Goal: Task Accomplishment & Management: Use online tool/utility

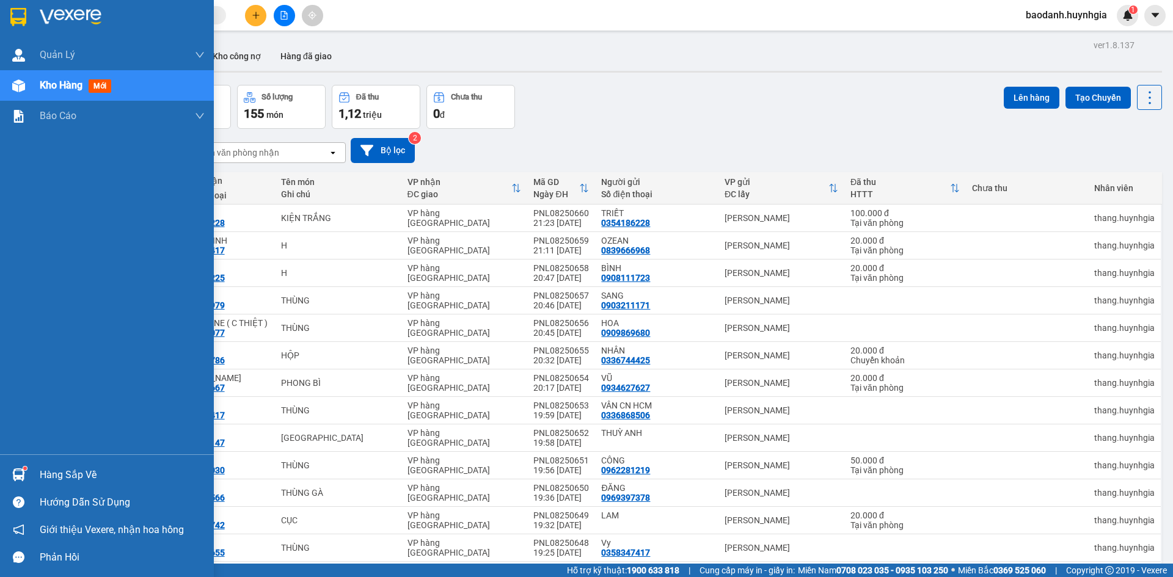
scroll to position [428, 0]
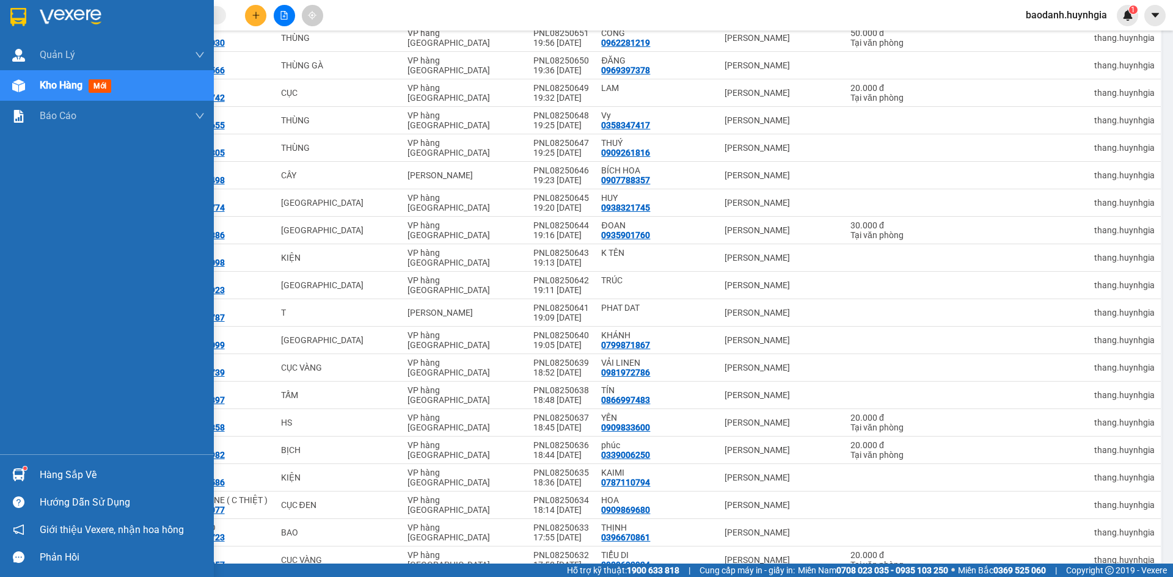
click at [72, 470] on div "Hàng sắp về" at bounding box center [122, 475] width 165 height 18
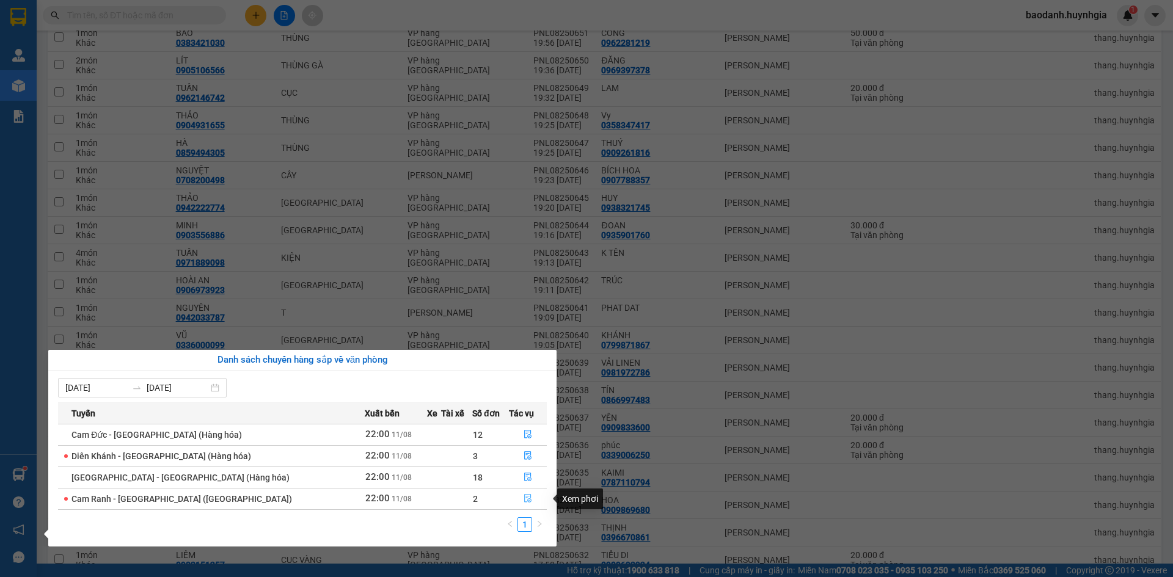
click at [525, 503] on span "file-done" at bounding box center [527, 499] width 9 height 10
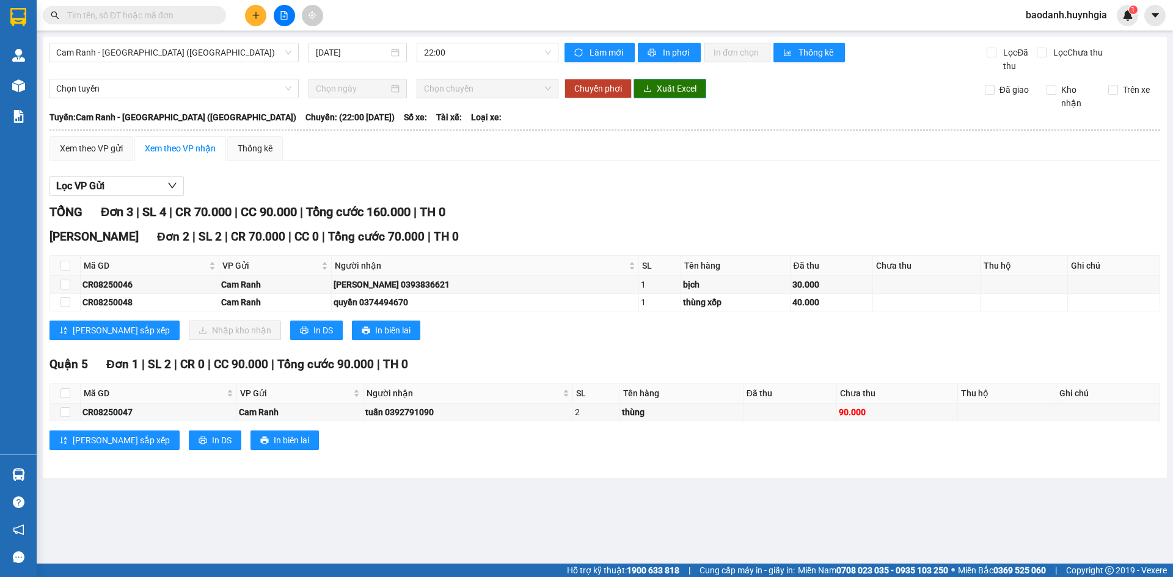
click at [658, 91] on span "Xuất Excel" at bounding box center [677, 88] width 40 height 13
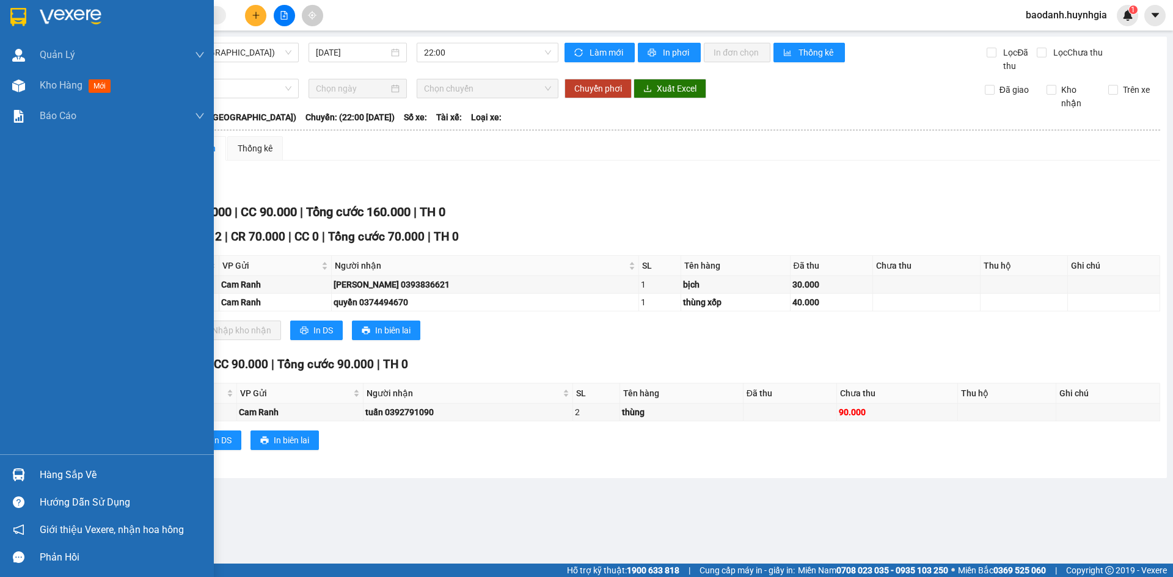
click at [64, 472] on div "Hàng sắp về" at bounding box center [122, 475] width 165 height 18
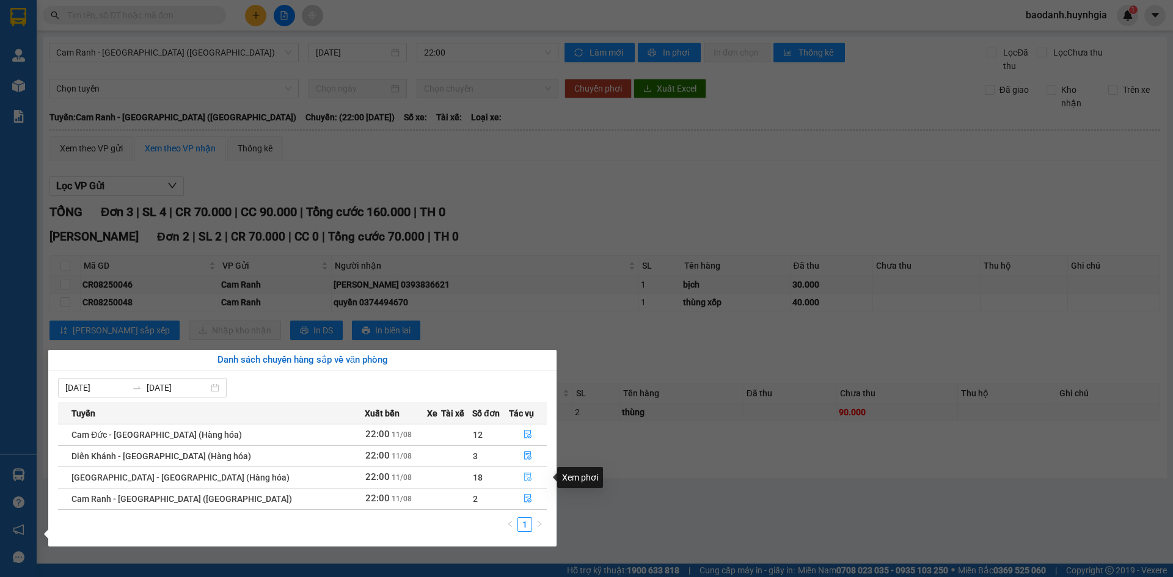
click at [523, 474] on icon "file-done" at bounding box center [527, 477] width 9 height 9
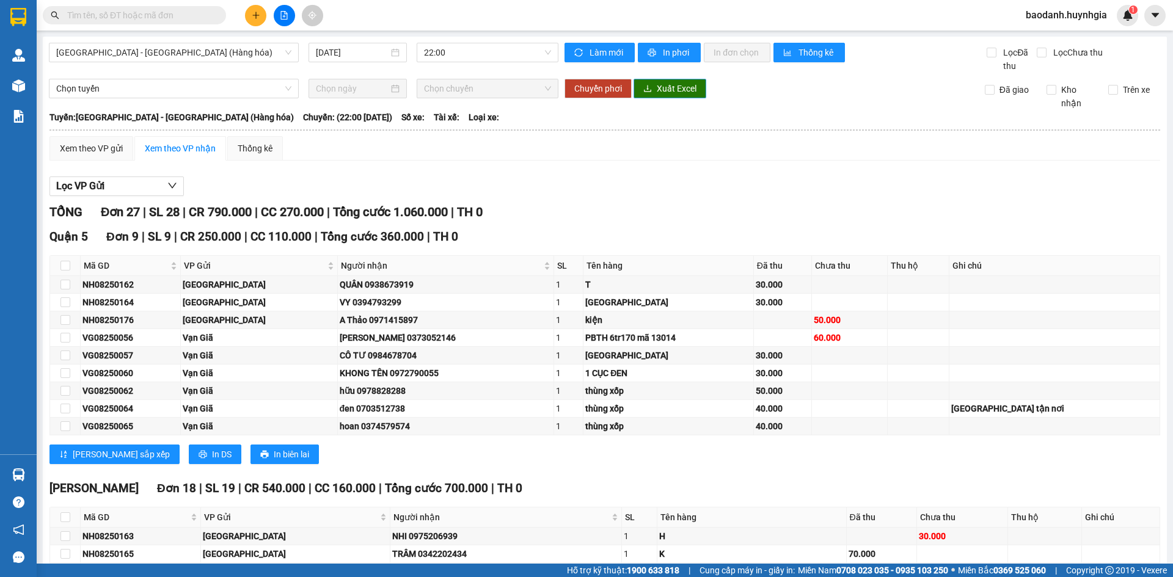
click at [649, 89] on button "Xuất Excel" at bounding box center [669, 89] width 73 height 20
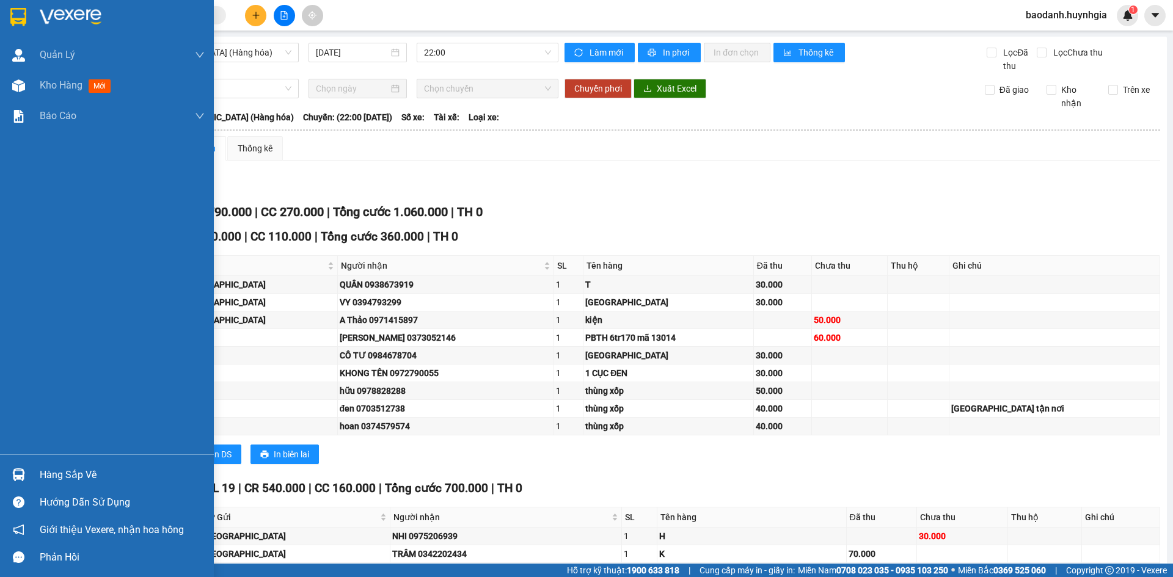
click at [56, 472] on div "Hàng sắp về" at bounding box center [122, 475] width 165 height 18
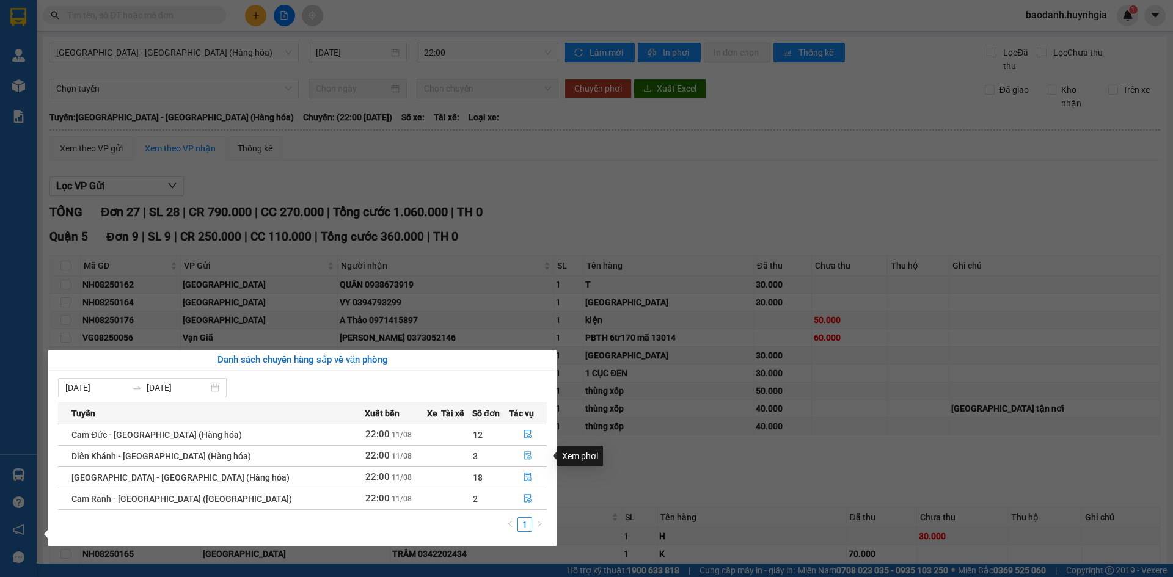
click at [528, 453] on button "button" at bounding box center [527, 456] width 37 height 20
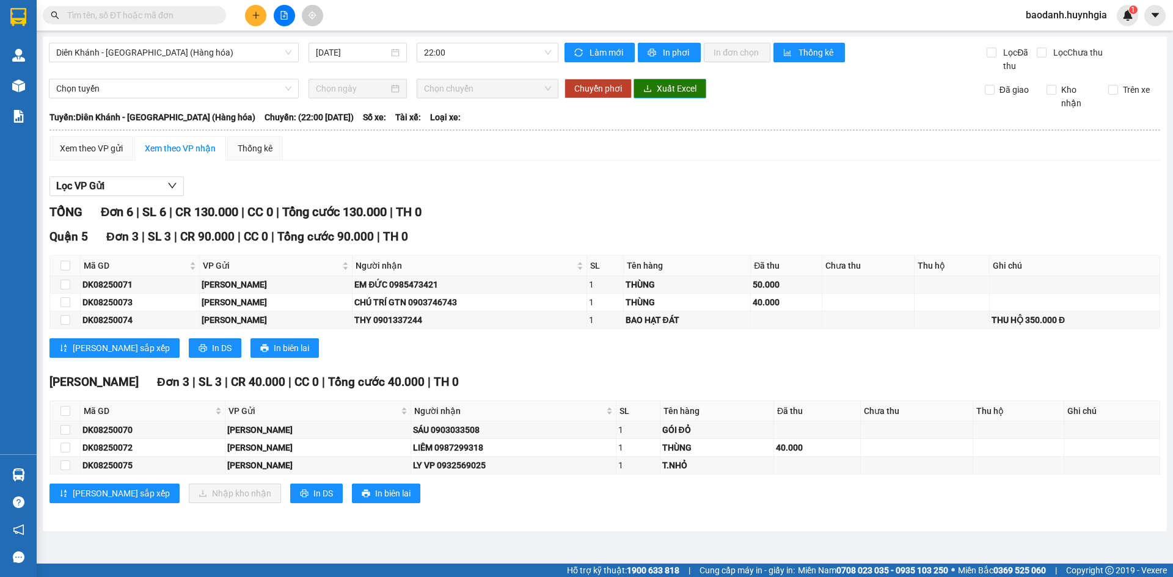
click at [662, 95] on button "Xuất Excel" at bounding box center [669, 89] width 73 height 20
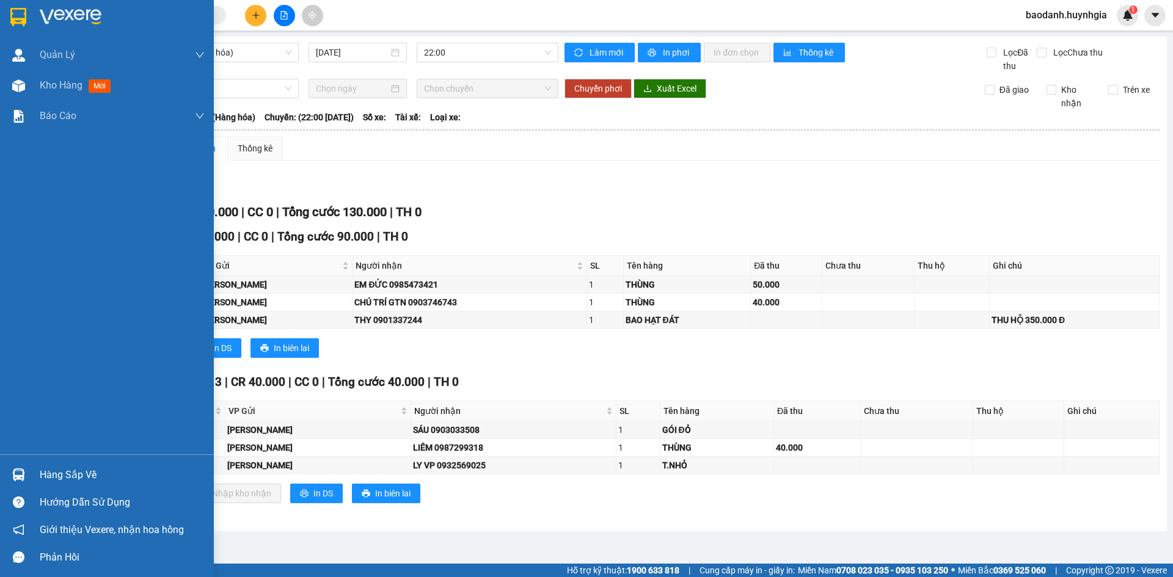
click at [91, 472] on div "Hàng sắp về" at bounding box center [122, 475] width 165 height 18
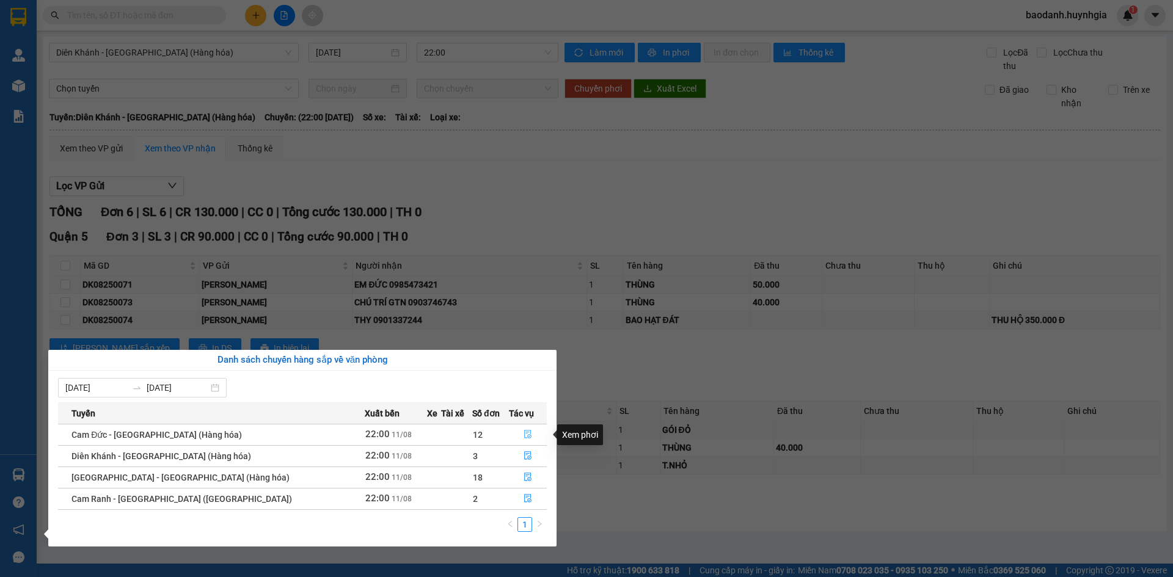
click at [523, 434] on icon "file-done" at bounding box center [527, 434] width 9 height 9
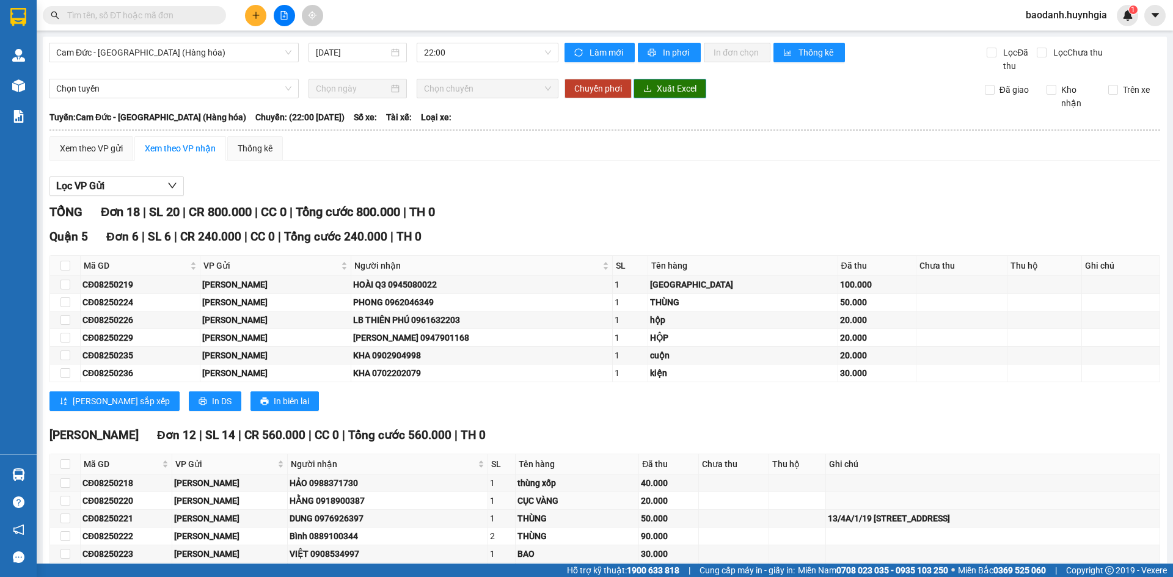
click at [650, 91] on button "Xuất Excel" at bounding box center [669, 89] width 73 height 20
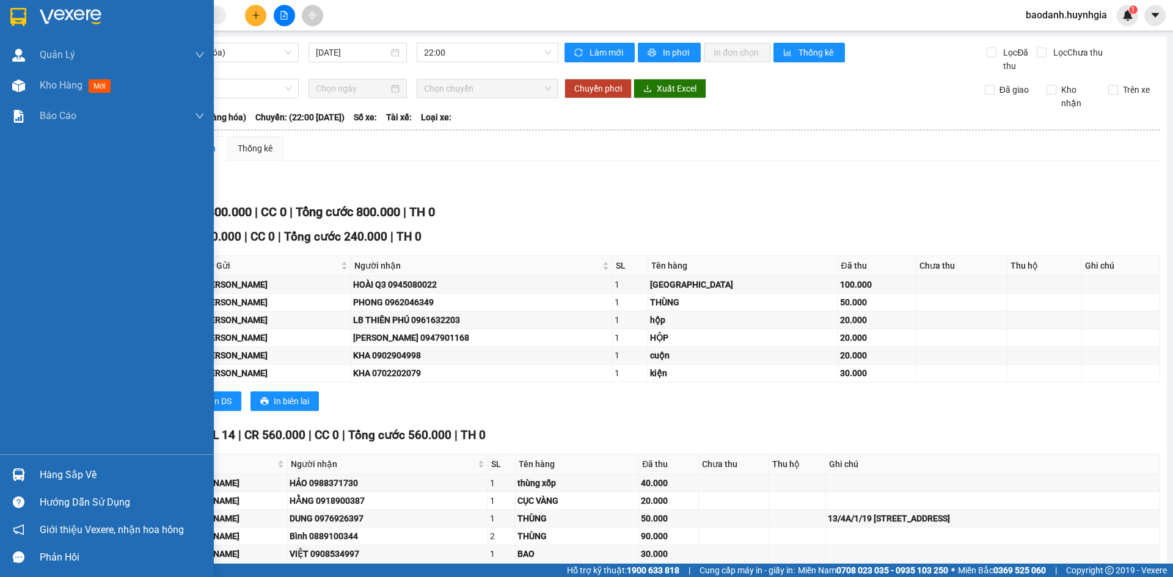
click at [80, 484] on div "Hàng sắp về" at bounding box center [107, 474] width 214 height 27
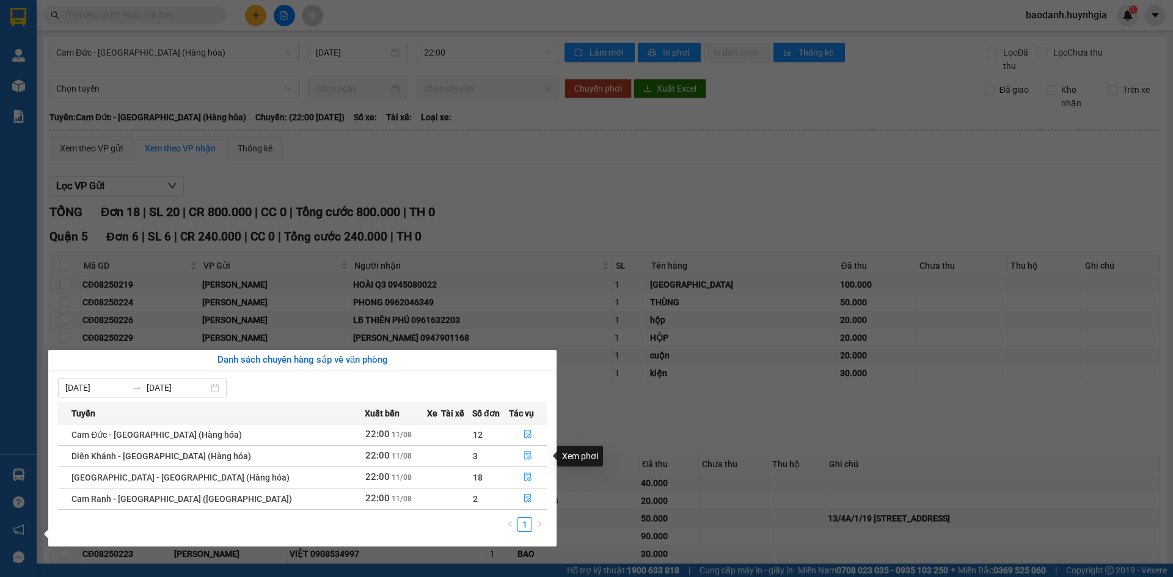
click at [524, 456] on icon "file-done" at bounding box center [527, 456] width 7 height 9
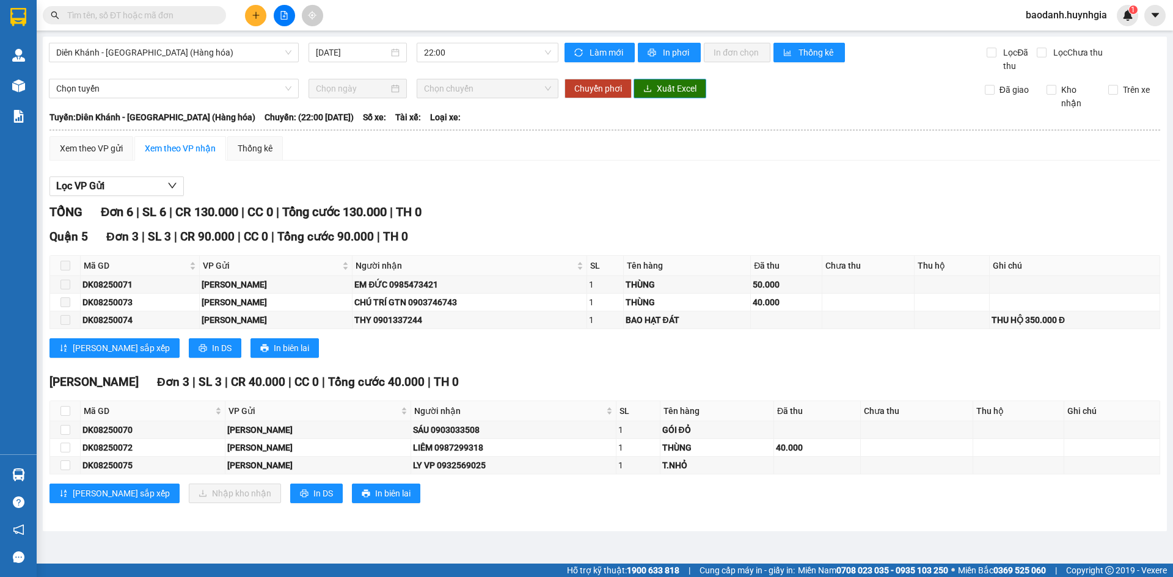
click at [654, 84] on button "Xuất Excel" at bounding box center [669, 89] width 73 height 20
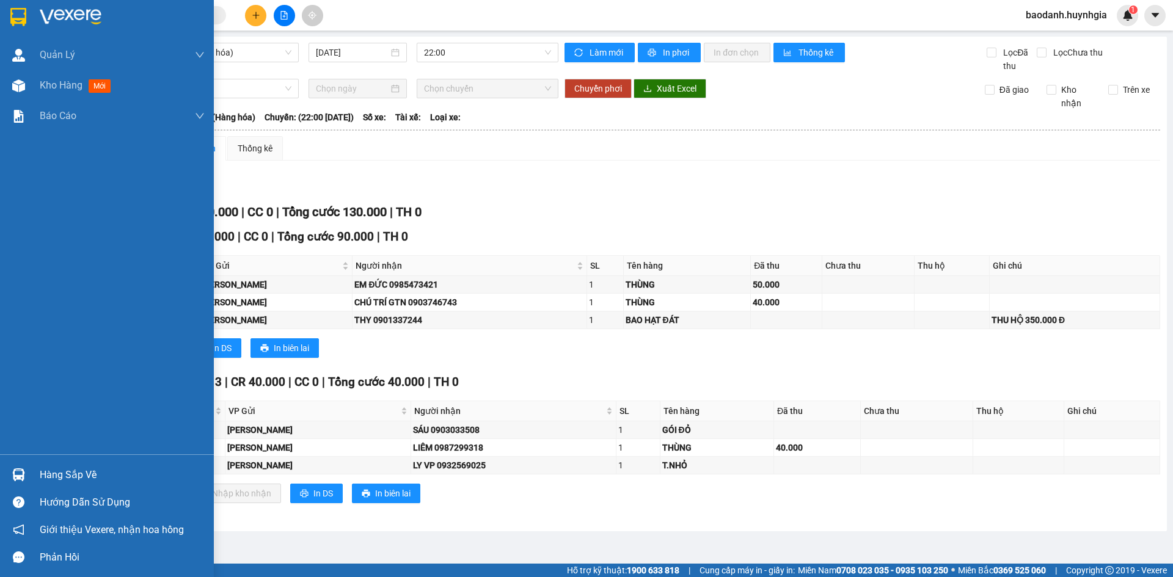
click at [52, 478] on div "Hàng sắp về" at bounding box center [122, 475] width 165 height 18
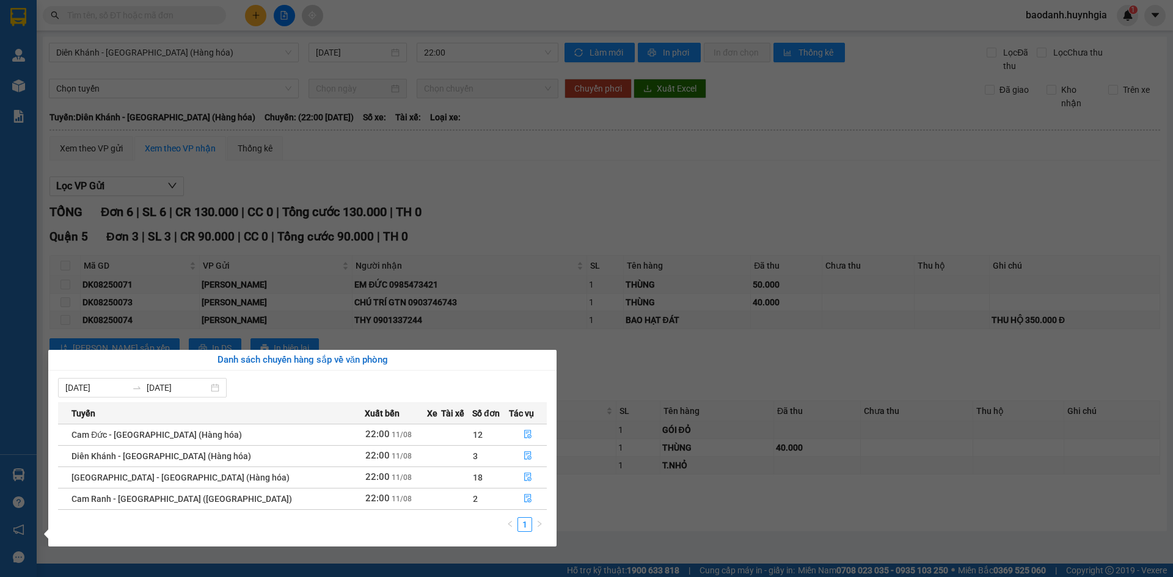
click at [795, 488] on section "Kết quả tìm kiếm ( 0 ) Bộ lọc No Data baodanh.huynhgia 1 Quản [PERSON_NAME] lý …" at bounding box center [586, 288] width 1173 height 577
